Goal: Task Accomplishment & Management: Use online tool/utility

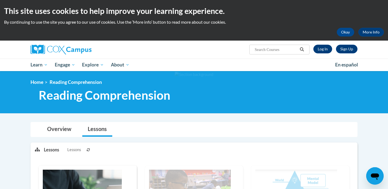
click at [325, 51] on link "Log In" at bounding box center [322, 49] width 19 height 9
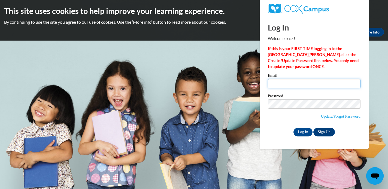
type input "johnstonek47@gmail.com"
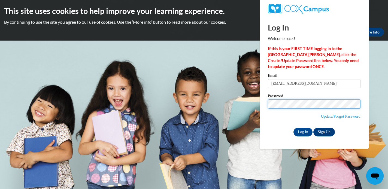
click at [303, 131] on input "Log In" at bounding box center [303, 132] width 19 height 9
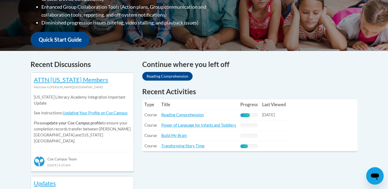
scroll to position [204, 0]
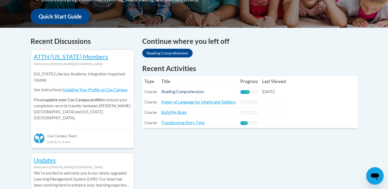
click at [186, 91] on link "Reading Comprehension" at bounding box center [182, 91] width 43 height 5
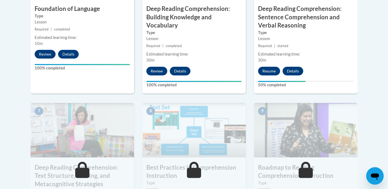
scroll to position [387, 0]
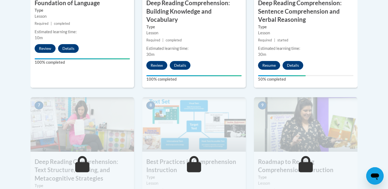
click at [274, 64] on button "Resume" at bounding box center [269, 65] width 22 height 9
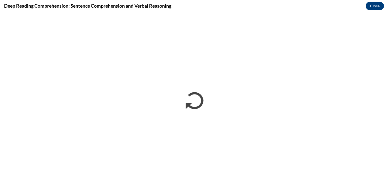
scroll to position [0, 0]
